Goal: Understand site structure: Understand site structure

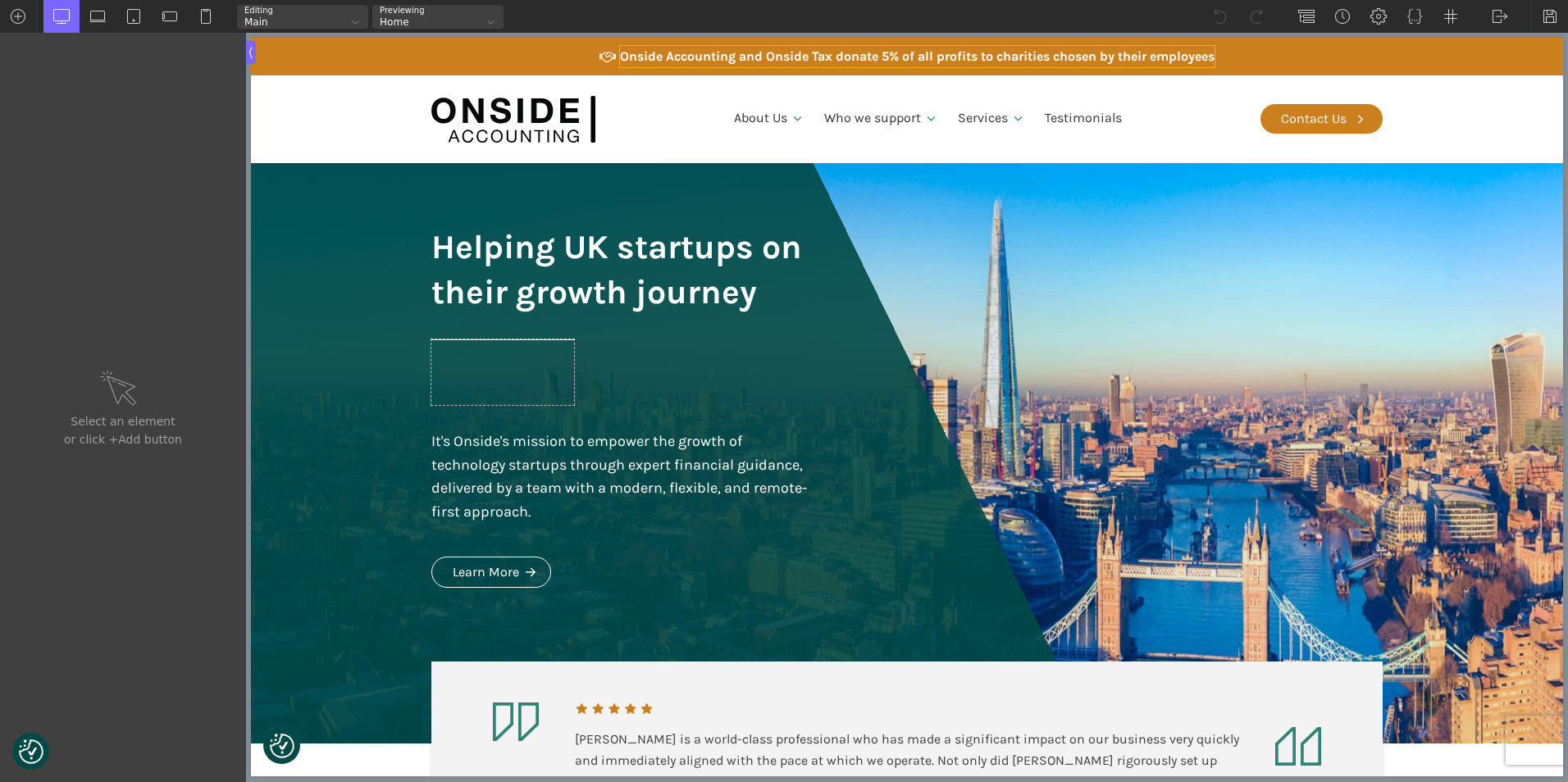
type input "text_block-100-6"
click at [677, 46] on div "Onside Accounting and Onside Tax donate 5% of all profits to charities chosen b…" at bounding box center [917, 56] width 595 height 21
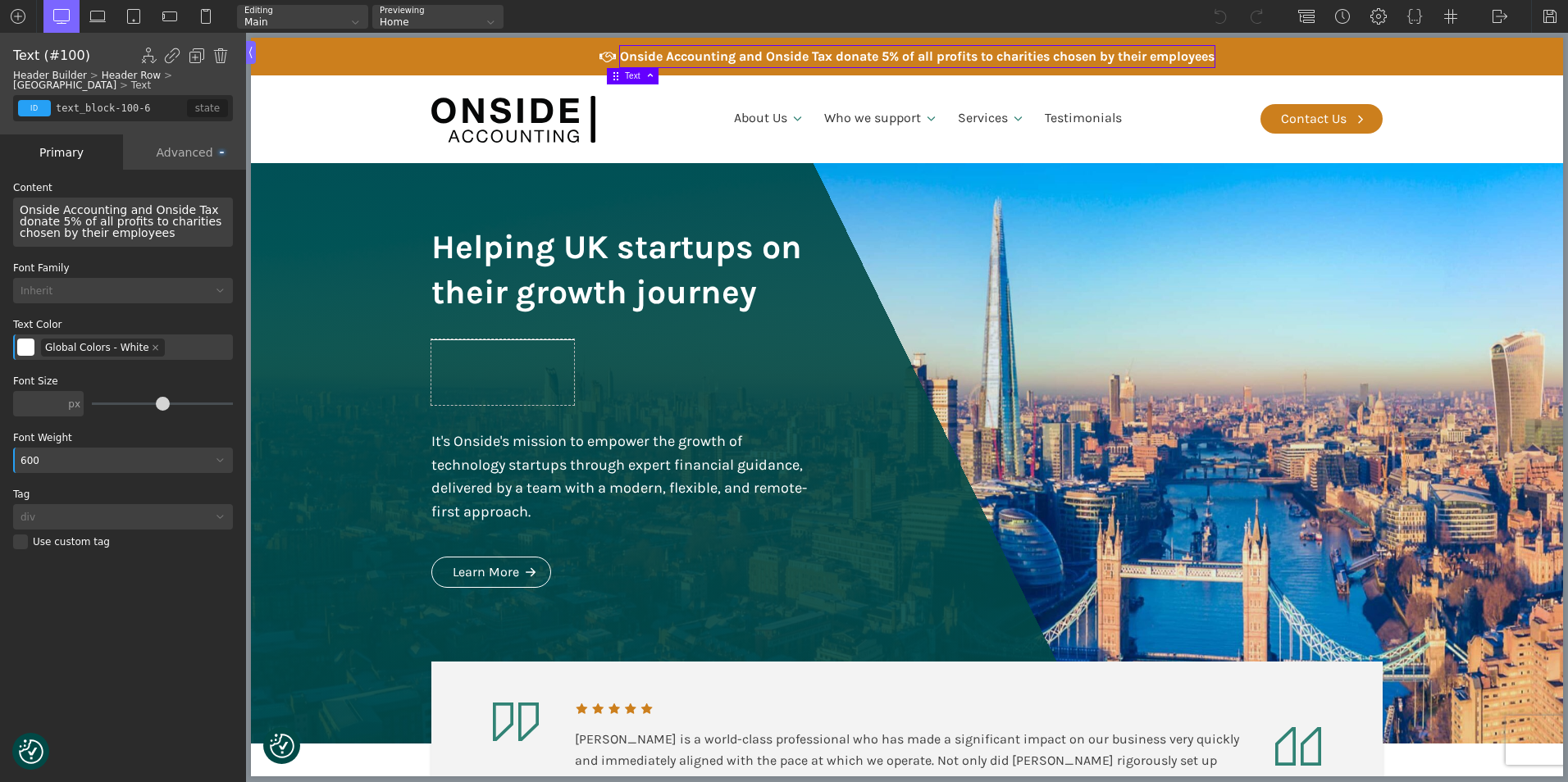
click at [834, 54] on div "Onside Accounting and Onside Tax donate 5% of all profits to charities chosen b…" at bounding box center [917, 56] width 595 height 21
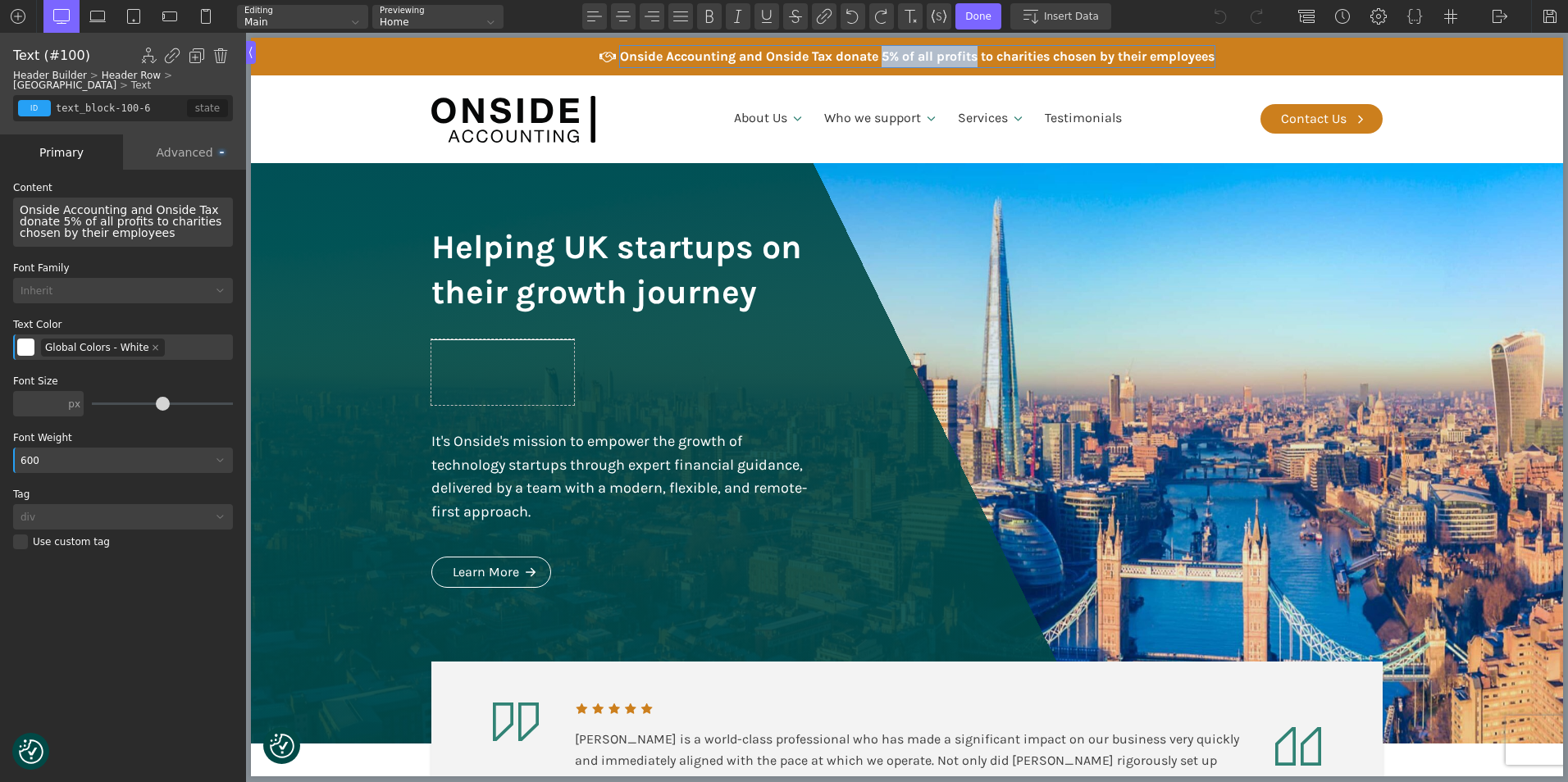
drag, startPoint x: 873, startPoint y: 54, endPoint x: 968, endPoint y: 48, distance: 95.2
click at [968, 48] on div "Onside Accounting and Onside Tax donate 5% of all profits to charities chosen b…" at bounding box center [917, 56] width 595 height 21
click at [1548, 9] on img at bounding box center [1550, 16] width 16 height 16
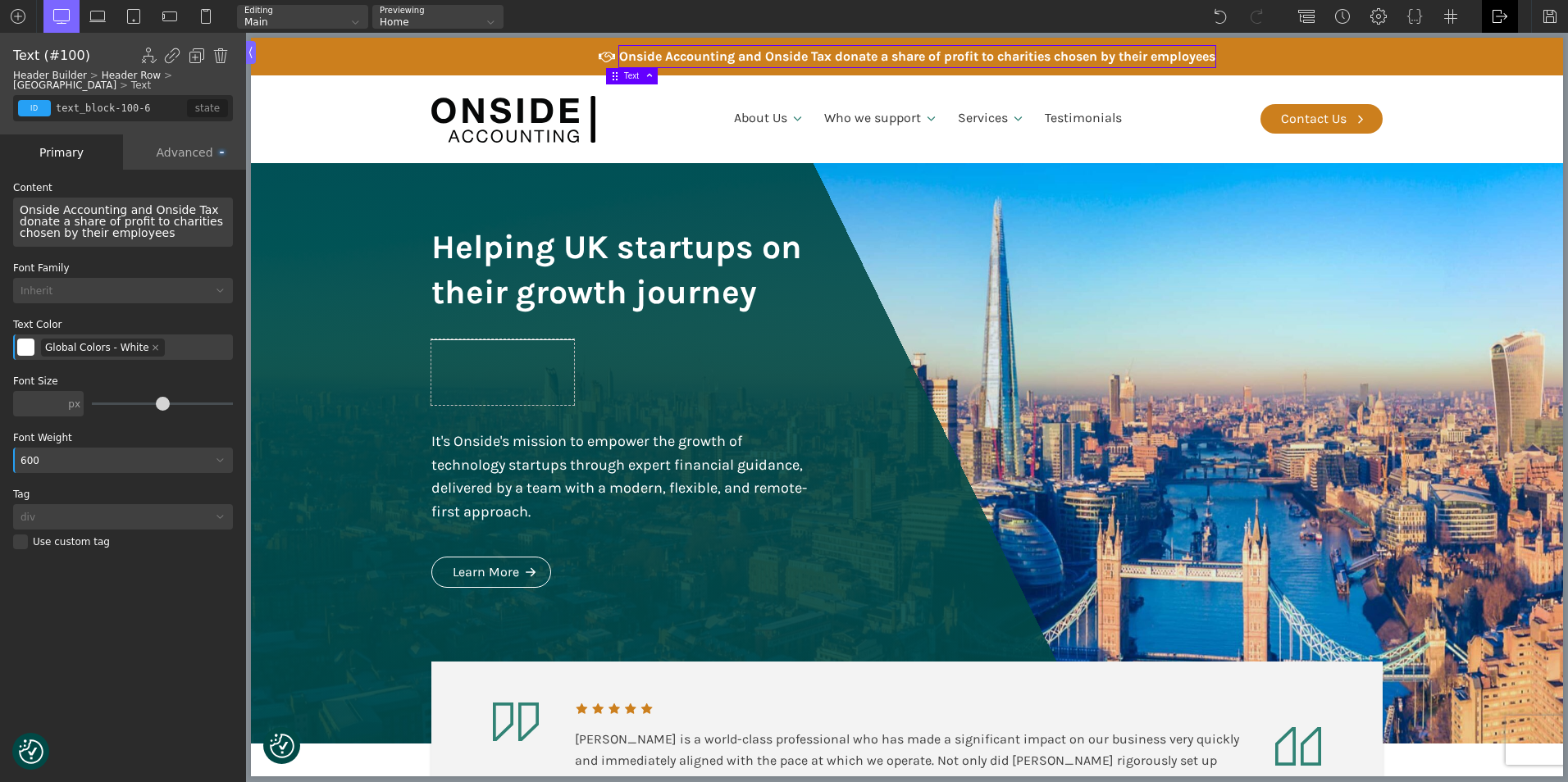
click at [1492, 10] on img at bounding box center [1499, 16] width 16 height 16
click at [1498, 40] on link "WP Admin" at bounding box center [1516, 42] width 70 height 27
